Goal: Obtain resource: Obtain resource

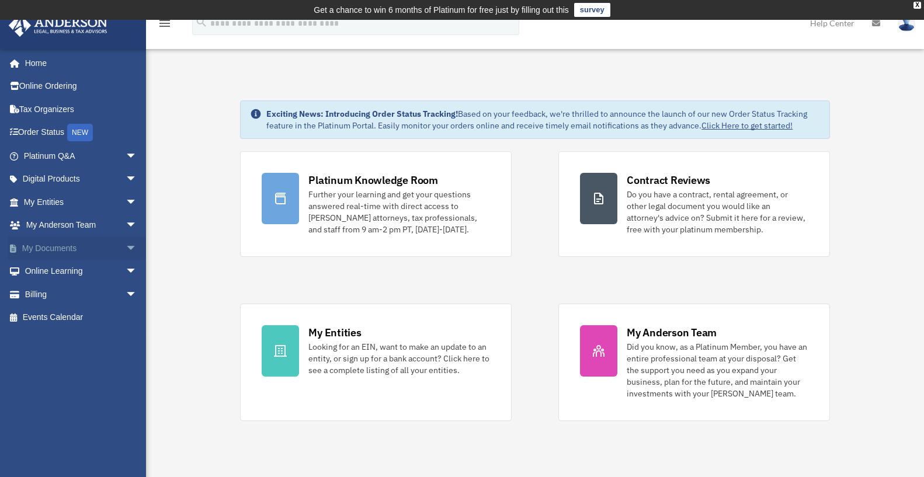
click at [126, 247] on span "arrow_drop_down" at bounding box center [137, 249] width 23 height 24
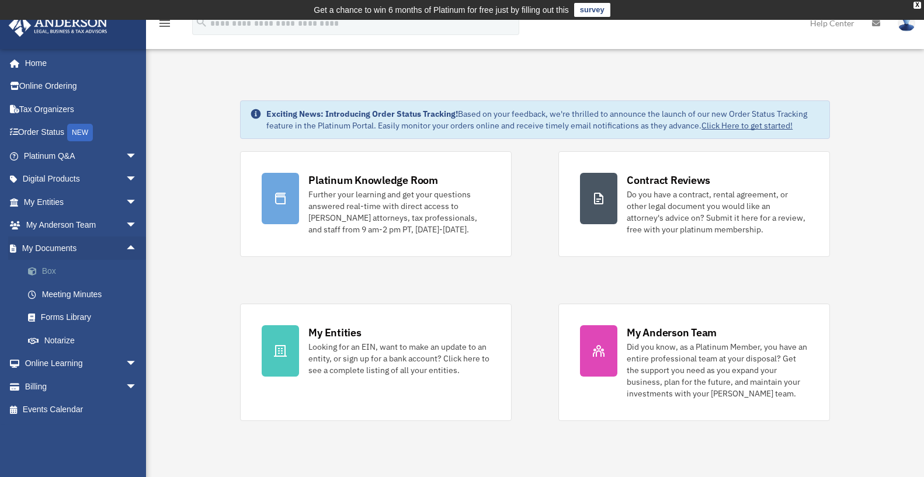
click at [61, 272] on link "Box" at bounding box center [85, 271] width 138 height 23
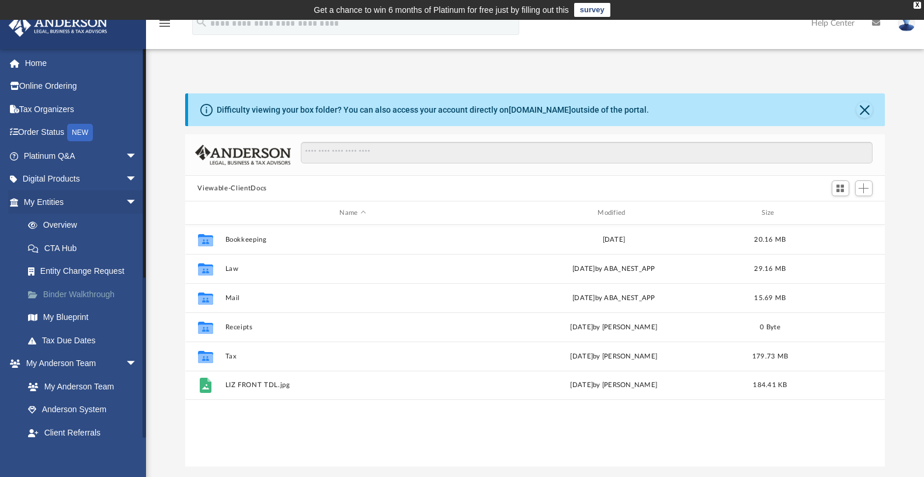
scroll to position [257, 692]
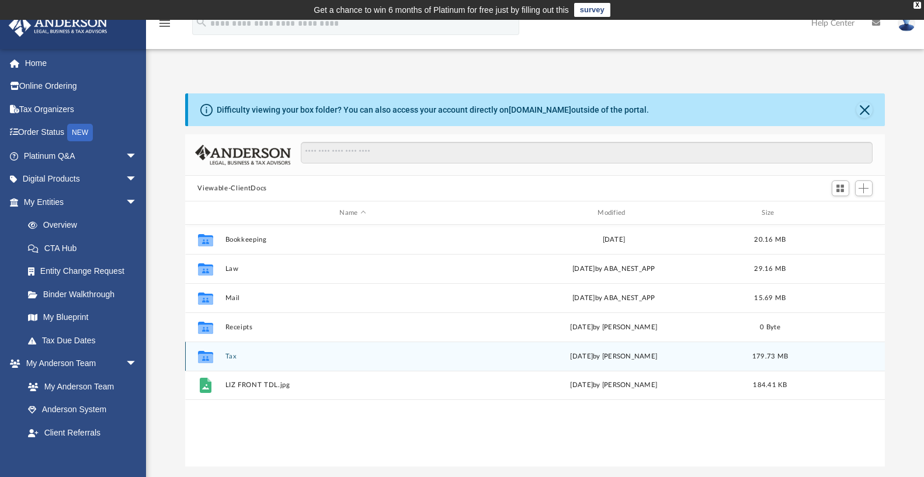
click at [224, 352] on div "Collaborated Folder Tax [DATE] by [PERSON_NAME] 179.73 MB" at bounding box center [535, 356] width 701 height 29
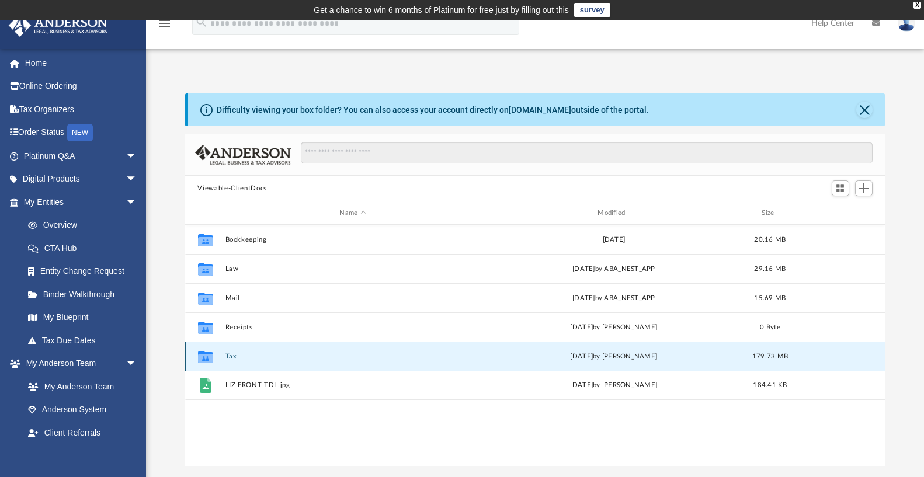
click at [224, 352] on div "Collaborated Folder Tax [DATE] by [PERSON_NAME] 179.73 MB" at bounding box center [535, 356] width 701 height 29
click at [231, 355] on button "Tax" at bounding box center [353, 357] width 256 height 8
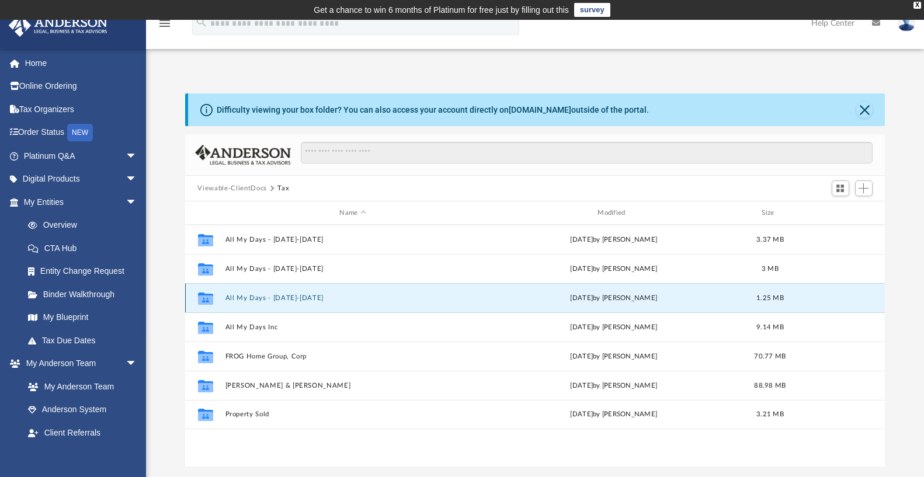
click at [237, 296] on button "All My Days - [DATE]-[DATE]" at bounding box center [353, 298] width 256 height 8
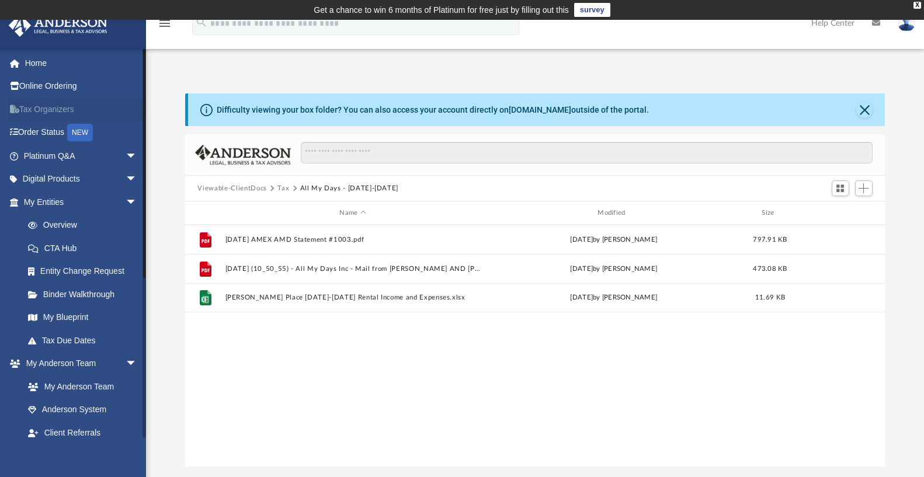
click at [53, 110] on link "Tax Organizers" at bounding box center [81, 109] width 147 height 23
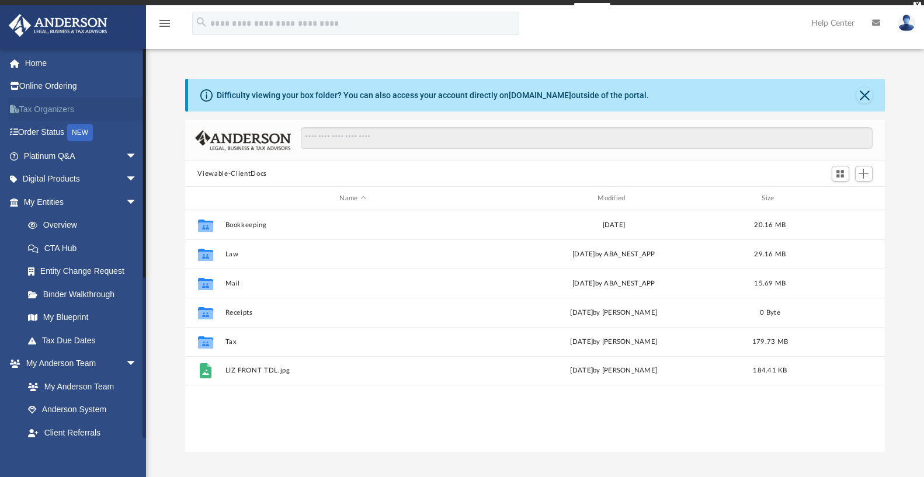
scroll to position [257, 692]
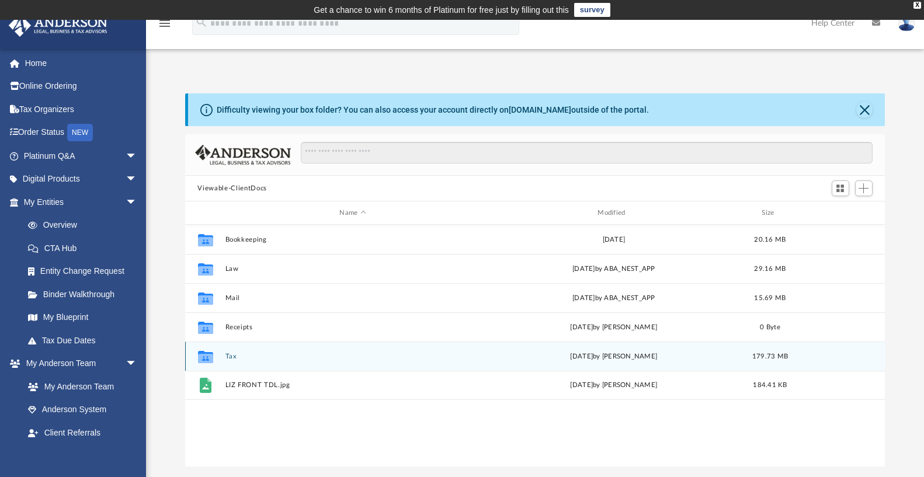
click at [229, 354] on button "Tax" at bounding box center [353, 357] width 256 height 8
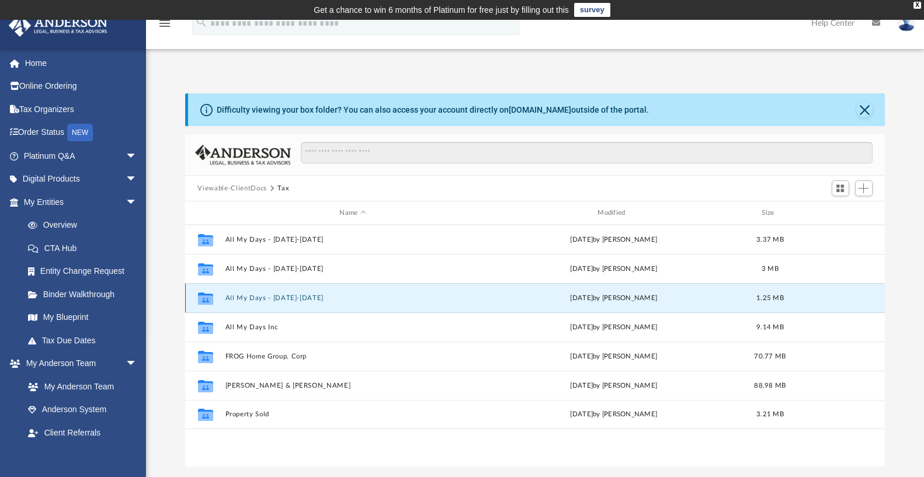
click at [279, 301] on button "All My Days - [DATE]-[DATE]" at bounding box center [353, 298] width 256 height 8
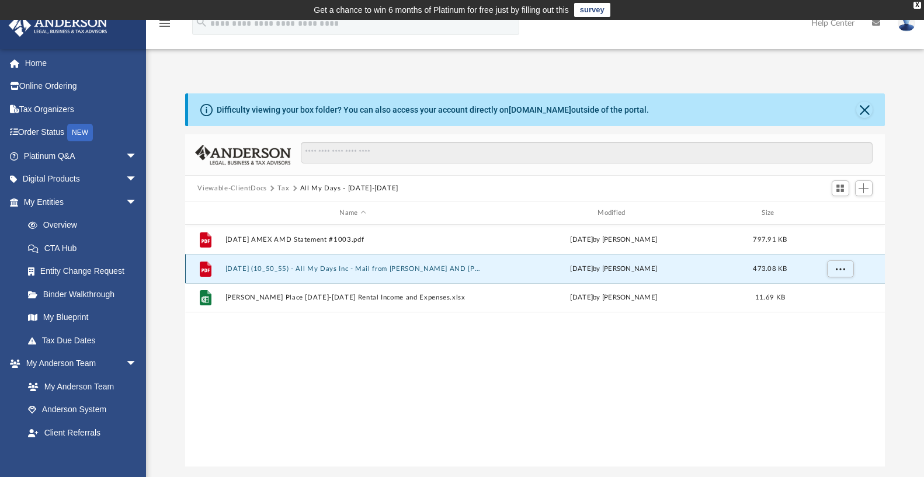
click at [328, 268] on button "[DATE] (10_50_55) - All My Days Inc - Mail from [PERSON_NAME] AND [PERSON_NAME]…" at bounding box center [353, 269] width 256 height 8
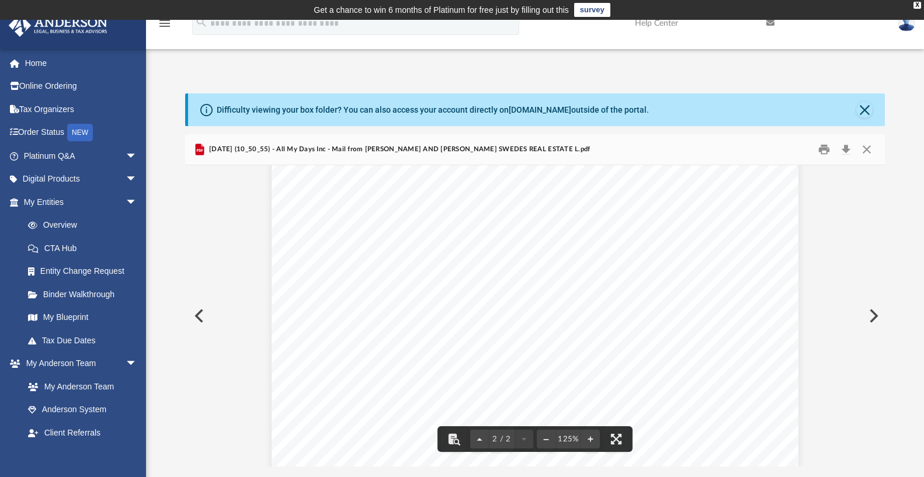
scroll to position [876, 0]
click at [867, 110] on button "Close" at bounding box center [865, 110] width 16 height 16
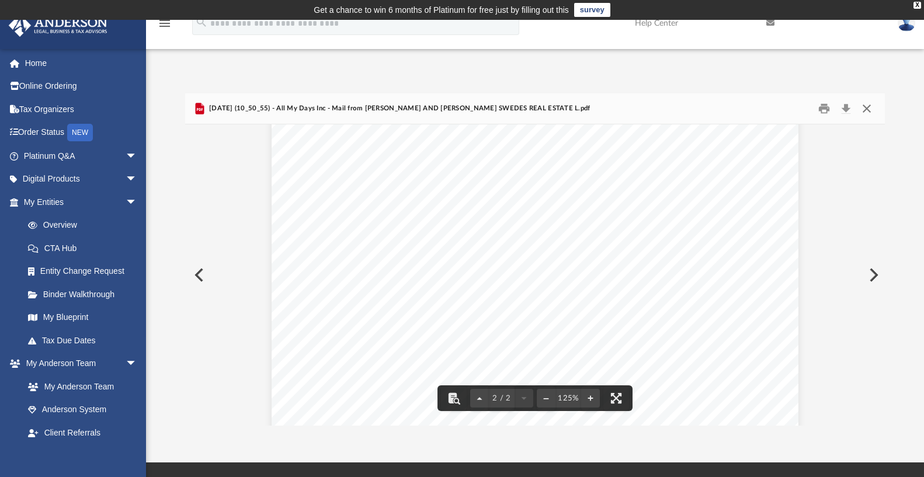
click at [871, 111] on button "Close" at bounding box center [867, 109] width 21 height 18
